Goal: Contribute content: Add original content to the website for others to see

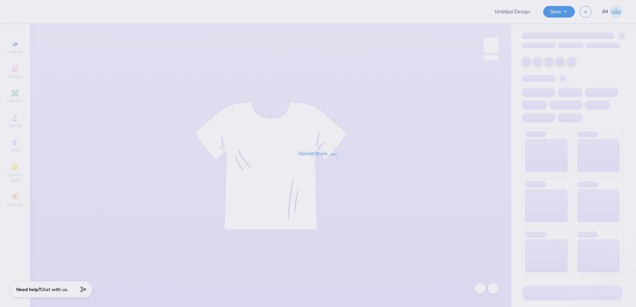
type input "LPC Fall Merch"
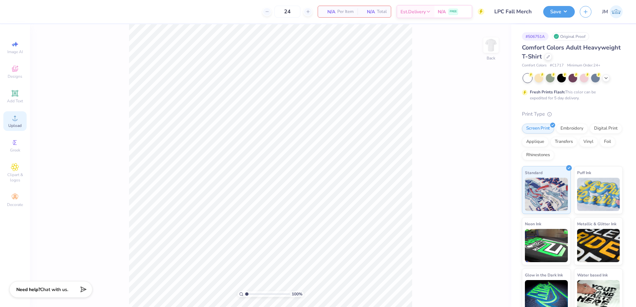
click at [14, 121] on circle at bounding box center [15, 120] width 4 height 4
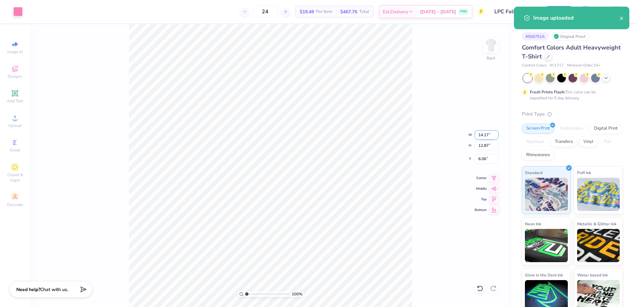
click at [483, 137] on input "14.17" at bounding box center [487, 134] width 24 height 9
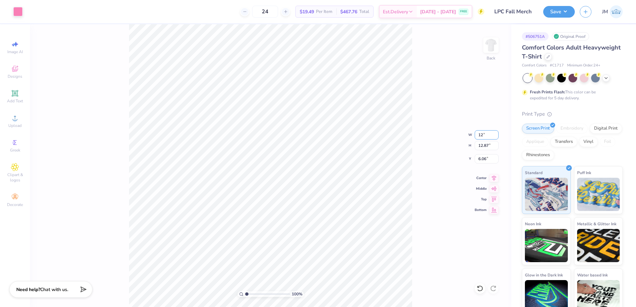
type input "12.00"
type input "10.90"
type input "7.05"
click at [486, 136] on input "12.00" at bounding box center [487, 134] width 24 height 9
type input "11.00"
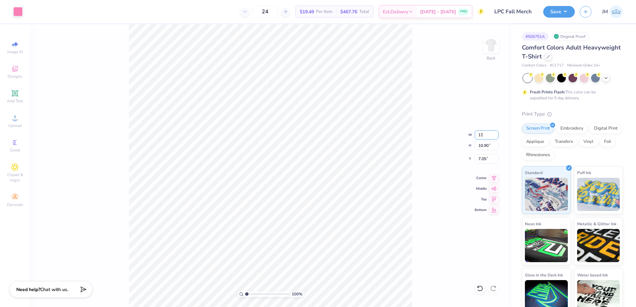
type input "9.99"
type input "7.51"
click at [494, 163] on div "100 % Back W 11.00 11.00 " H 9.99 9.99 " Y 7.51 7.51 " Center Middle Top Bottom" at bounding box center [270, 165] width 481 height 283
drag, startPoint x: 478, startPoint y: 156, endPoint x: 480, endPoint y: 159, distance: 3.6
click at [478, 159] on input "7.51" at bounding box center [487, 158] width 24 height 9
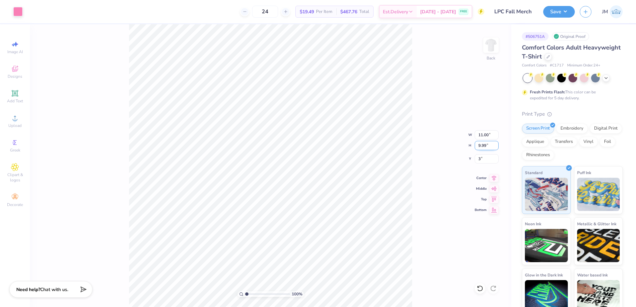
type input "3.00"
click at [483, 144] on input "9.99" at bounding box center [487, 145] width 24 height 9
click at [482, 158] on input "3.00" at bounding box center [487, 158] width 24 height 9
type input "2.00"
click at [484, 146] on input "9.99" at bounding box center [487, 145] width 24 height 9
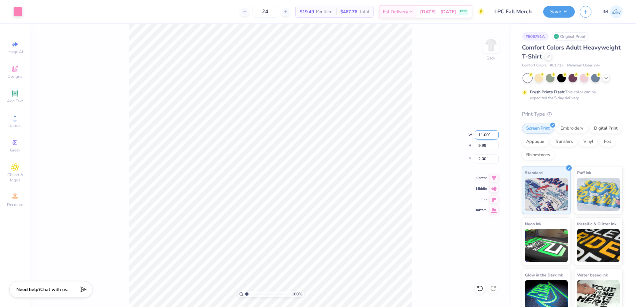
click at [485, 136] on input "11.00" at bounding box center [487, 134] width 24 height 9
type input "10.00"
type input "9.08"
type input "2.45"
click at [495, 176] on icon at bounding box center [494, 178] width 4 height 6
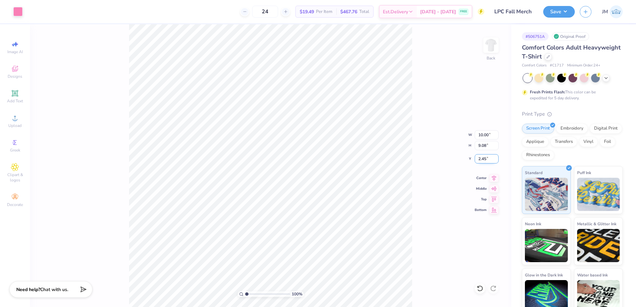
click at [487, 158] on input "2.45" at bounding box center [487, 158] width 24 height 9
type input "2.00"
click at [486, 147] on input "9.08" at bounding box center [487, 145] width 24 height 9
click at [17, 93] on icon at bounding box center [14, 93] width 5 height 5
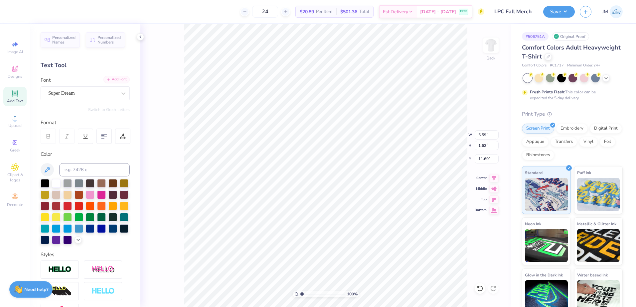
click at [109, 80] on div "Add Font" at bounding box center [116, 80] width 26 height 8
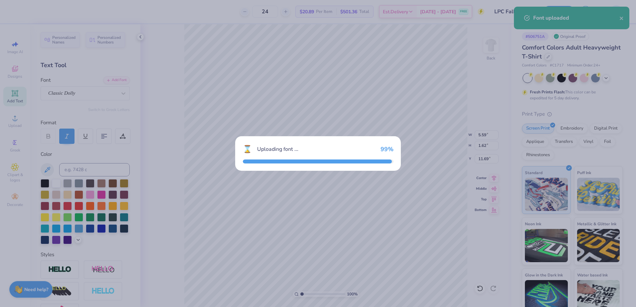
type input "4.76"
type input "1.90"
type input "11.55"
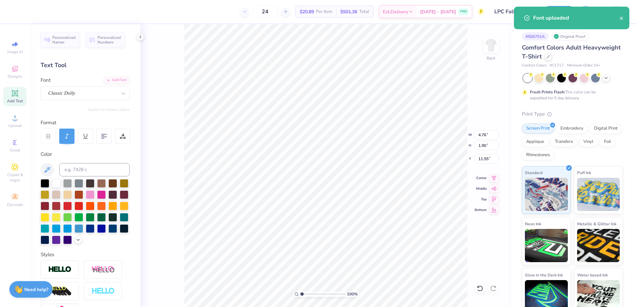
type input "10.00"
type input "9.08"
type input "2.00"
type input "4.76"
type input "1.90"
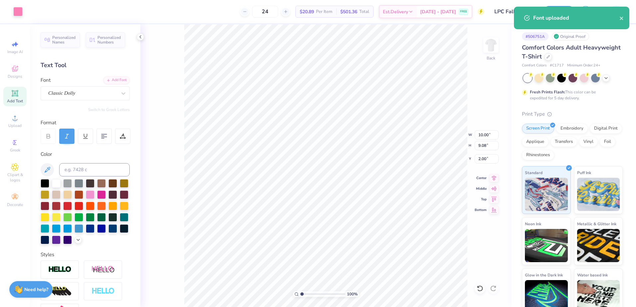
type input "11.55"
click at [91, 169] on input at bounding box center [94, 169] width 71 height 13
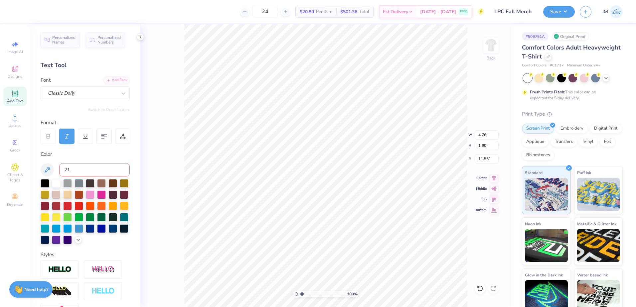
type input "211"
type input "1.71"
click at [305, 293] on input "range" at bounding box center [322, 294] width 45 height 6
type input "4.71"
type input "2.14"
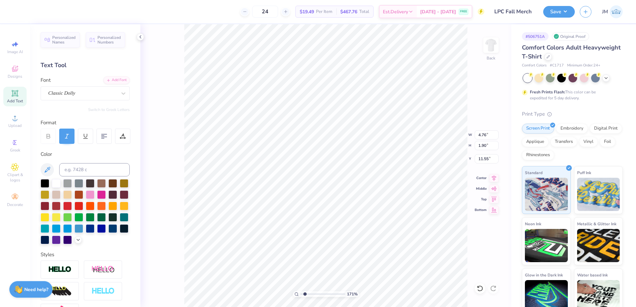
type input "11.34"
paste textarea "Strength in Sisterhood"
type textarea "Strength in Sisterhood"
type input "10.00"
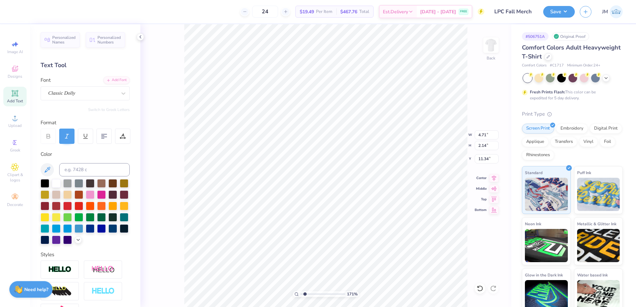
type input "9.08"
type input "2.00"
type input "14.17"
type input "2.40"
type input "11.22"
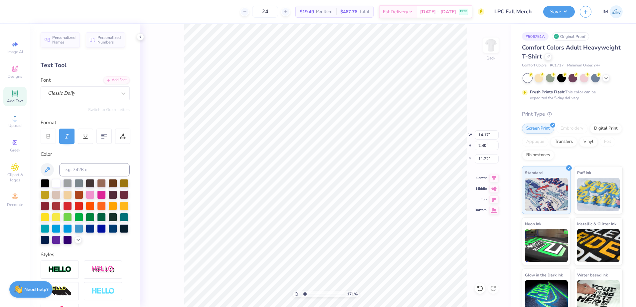
type input "6.48"
type input "1.10"
type input "10.53"
click at [307, 293] on input "range" at bounding box center [322, 294] width 45 height 6
type input "3.42"
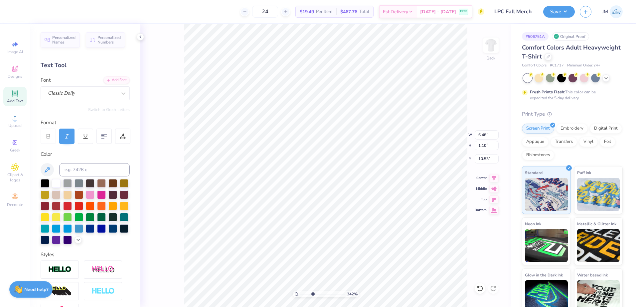
click at [313, 294] on input "range" at bounding box center [322, 294] width 45 height 6
type input "6.49"
type input "1.01"
type input "10.58"
type input "5.06"
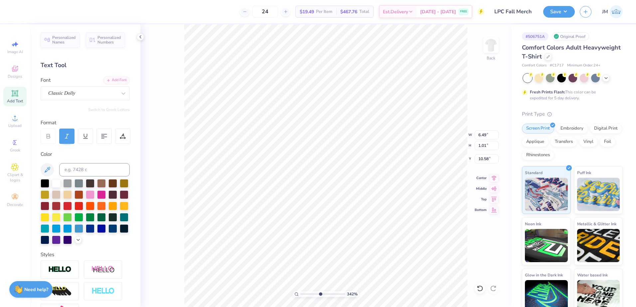
click at [320, 295] on input "range" at bounding box center [322, 294] width 45 height 6
type input "6.48"
type input "1.08"
type input "10.54"
drag, startPoint x: 316, startPoint y: 294, endPoint x: 311, endPoint y: 287, distance: 8.3
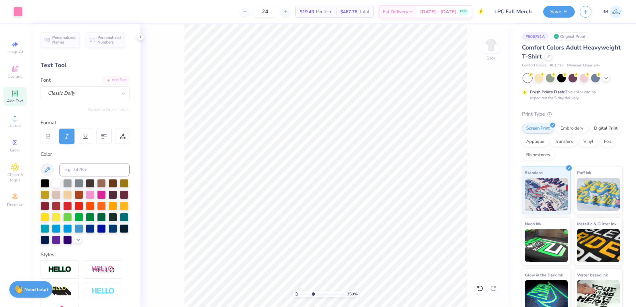
click at [311, 291] on input "range" at bounding box center [322, 294] width 45 height 6
click at [307, 293] on input "range" at bounding box center [322, 294] width 45 height 6
type input "2.23"
type input "6.48"
type input "1.08"
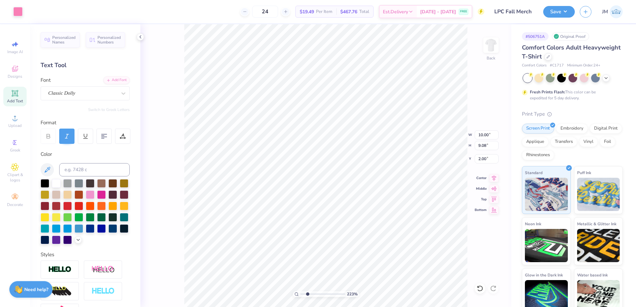
type input "10.54"
click at [492, 177] on icon at bounding box center [494, 178] width 4 height 6
click at [494, 177] on icon at bounding box center [493, 177] width 9 height 8
drag, startPoint x: 306, startPoint y: 294, endPoint x: 301, endPoint y: 291, distance: 6.3
type input "1"
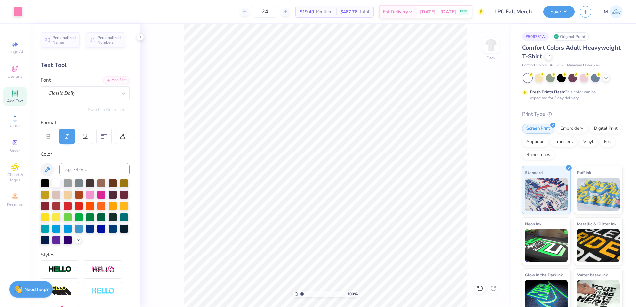
click at [301, 291] on input "range" at bounding box center [322, 294] width 45 height 6
click at [345, 216] on li "Group" at bounding box center [338, 217] width 52 height 13
click at [556, 9] on button "Save" at bounding box center [559, 11] width 32 height 12
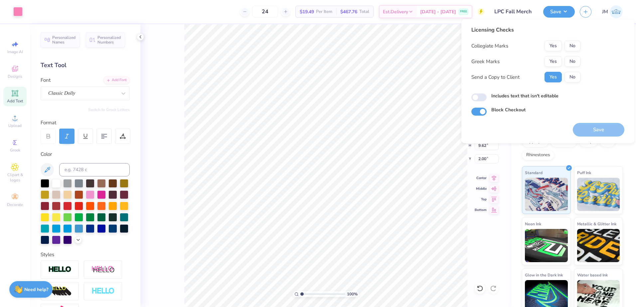
click at [574, 52] on div "Collegiate Marks Yes No Greek Marks Yes No Send a Copy to Client Yes No" at bounding box center [525, 62] width 109 height 42
click at [574, 47] on button "No" at bounding box center [572, 46] width 16 height 11
click at [575, 59] on button "No" at bounding box center [572, 61] width 16 height 11
click at [591, 133] on button "Save" at bounding box center [599, 130] width 52 height 14
